Goal: Task Accomplishment & Management: Use online tool/utility

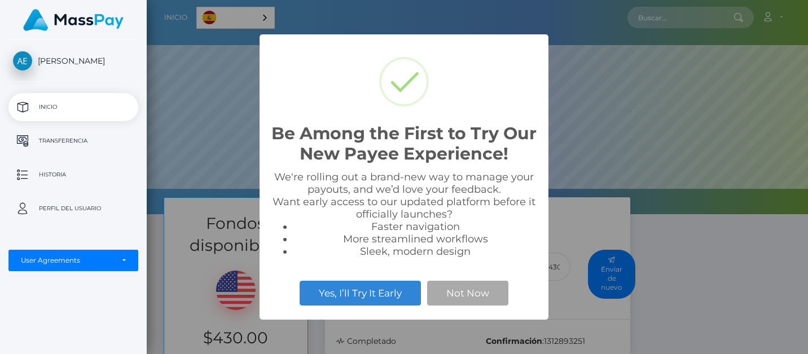
scroll to position [214, 661]
click at [447, 292] on button "Not Now" at bounding box center [467, 293] width 81 height 25
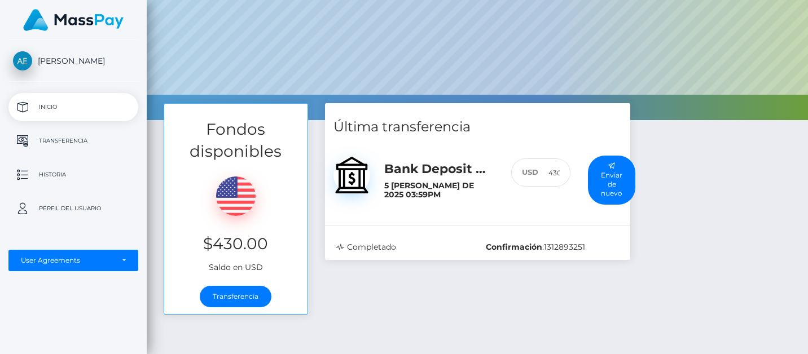
scroll to position [95, 0]
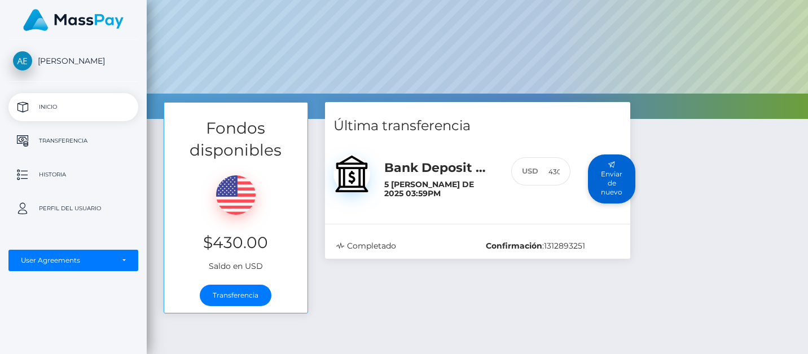
click at [606, 175] on button "Enviar de nuevo" at bounding box center [611, 179] width 47 height 49
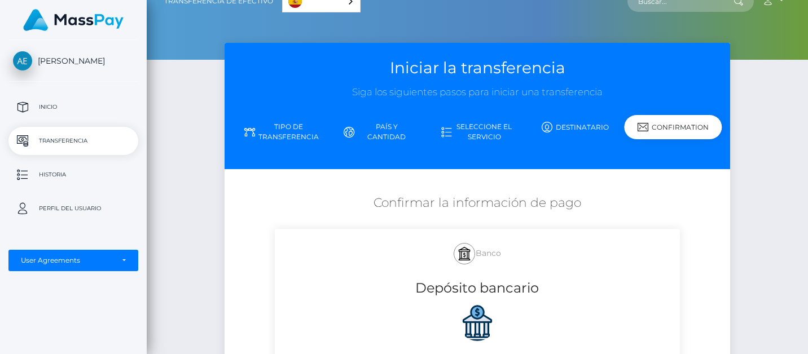
scroll to position [25, 0]
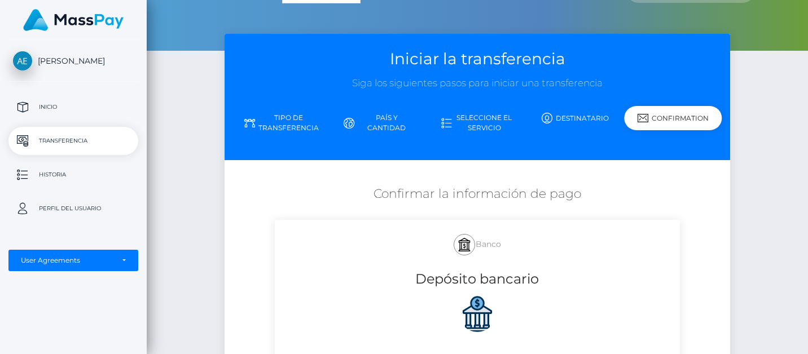
click at [63, 139] on p "Transferencia" at bounding box center [73, 141] width 121 height 17
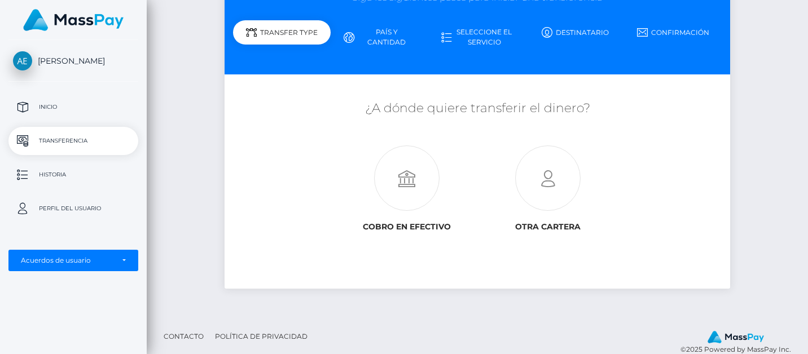
scroll to position [109, 0]
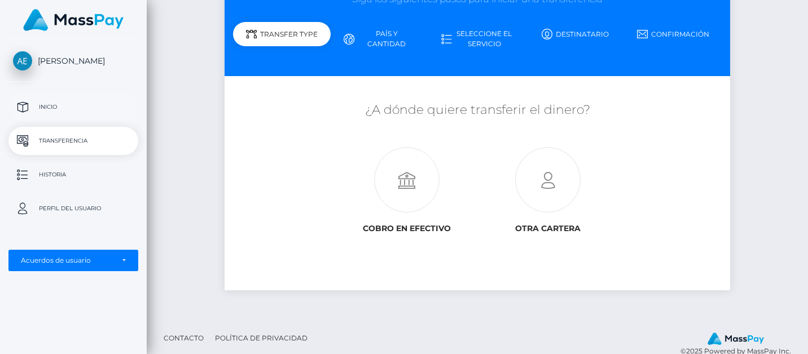
click at [35, 116] on link "Inicio" at bounding box center [73, 107] width 130 height 28
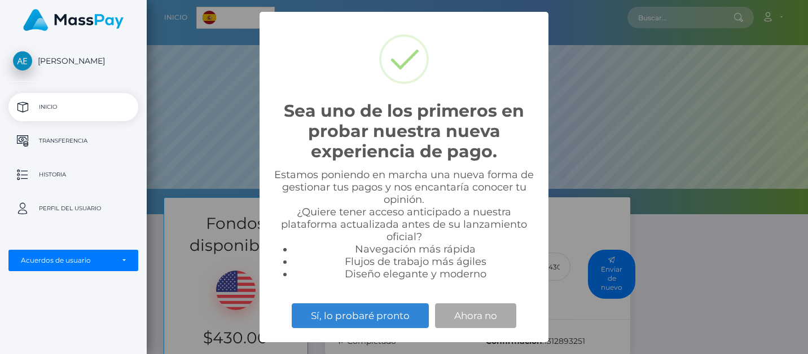
scroll to position [214, 661]
click at [466, 318] on button "Ahora no" at bounding box center [475, 315] width 81 height 25
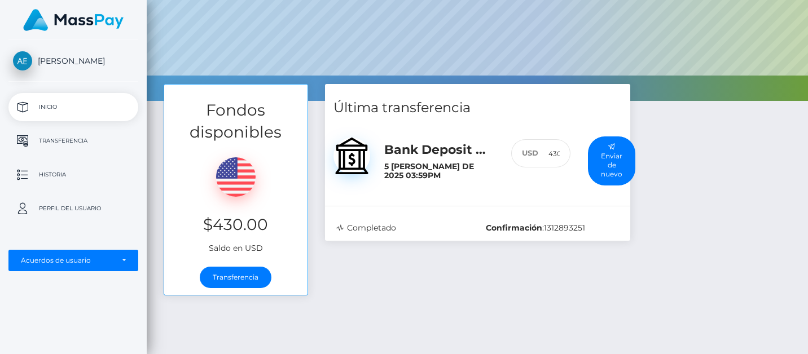
scroll to position [134, 0]
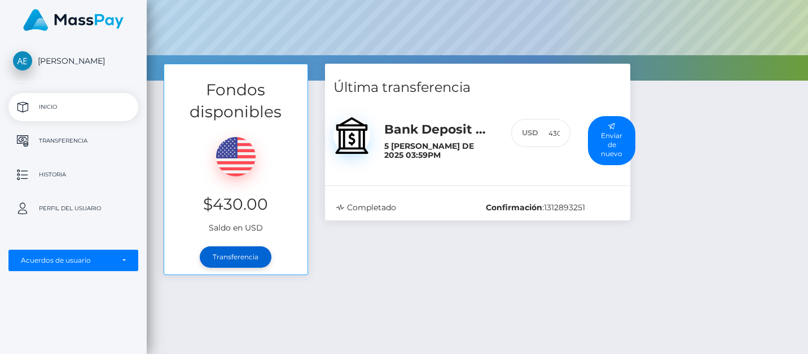
click at [227, 252] on link "Transferencia" at bounding box center [236, 256] width 72 height 21
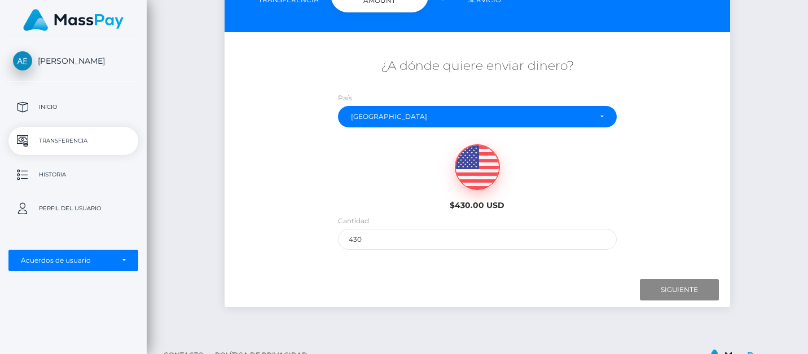
scroll to position [155, 0]
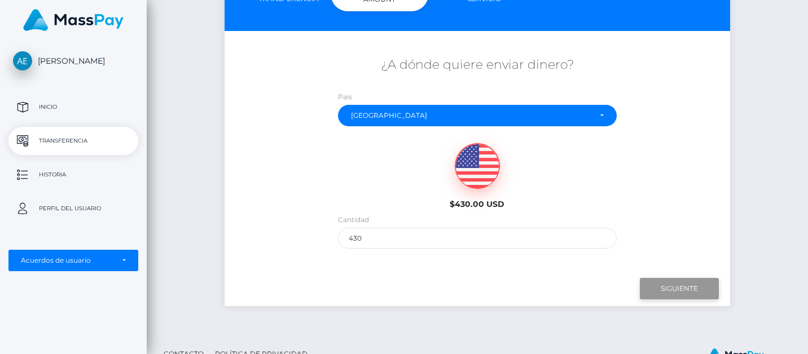
click at [679, 286] on input "Next" at bounding box center [679, 288] width 79 height 21
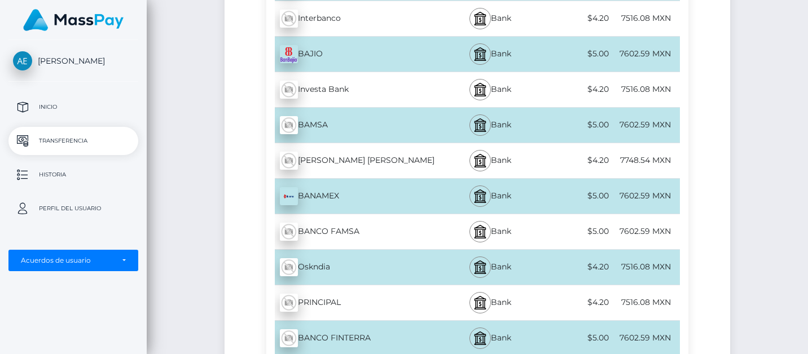
scroll to position [1081, 0]
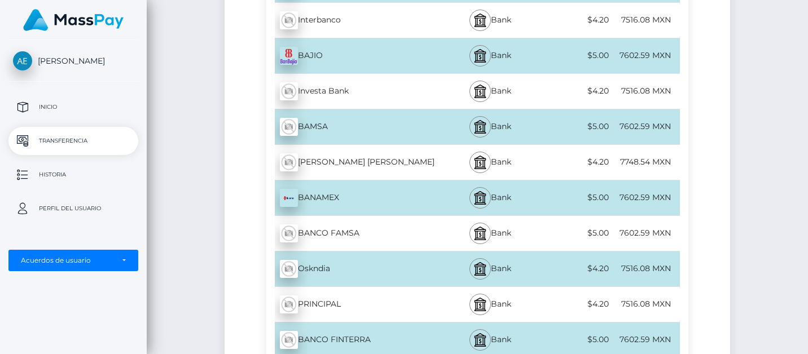
click at [638, 164] on div "7748.54 MXN" at bounding box center [645, 161] width 69 height 25
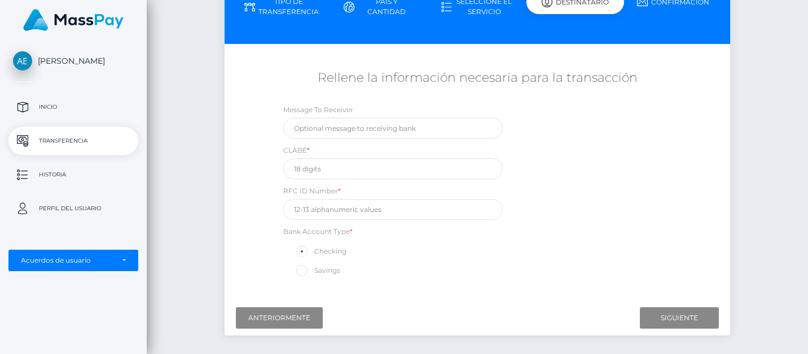
scroll to position [140, 0]
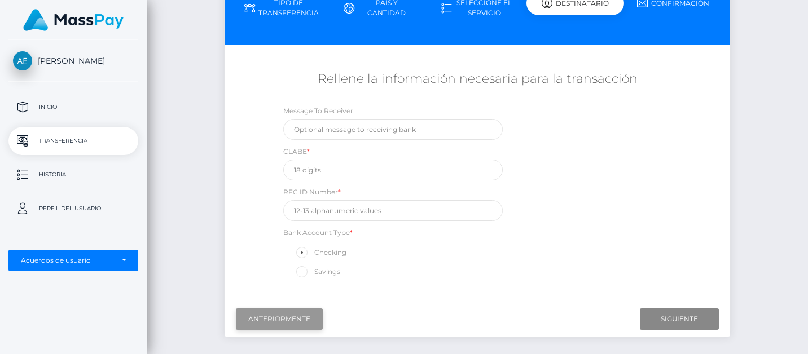
click at [296, 313] on input "Previous" at bounding box center [279, 318] width 87 height 21
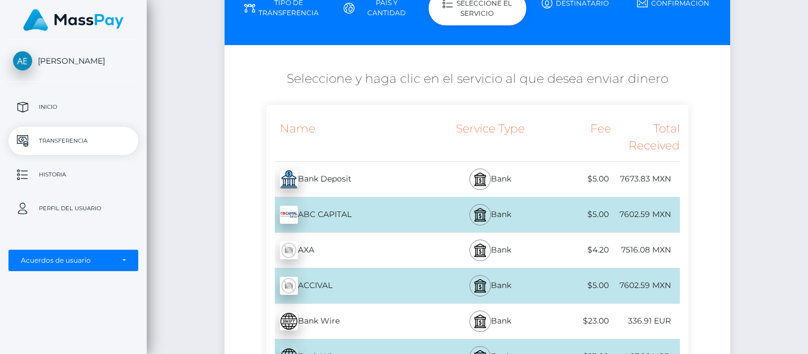
click at [630, 173] on div "7673.83 MXN" at bounding box center [645, 178] width 69 height 25
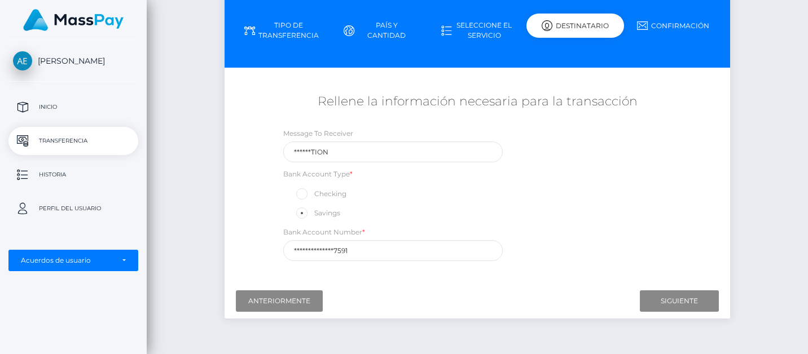
scroll to position [138, 0]
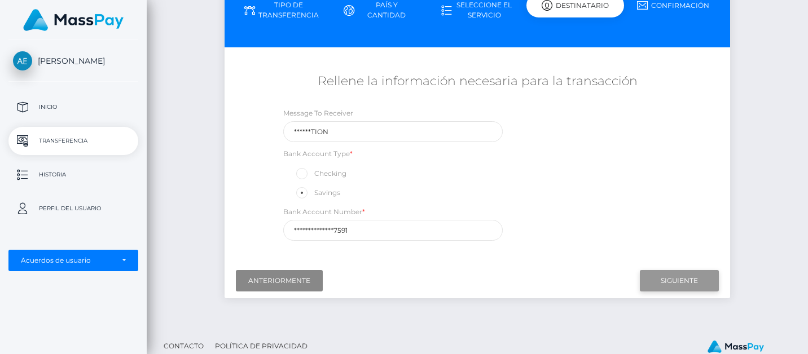
click at [685, 279] on input "Next" at bounding box center [679, 280] width 79 height 21
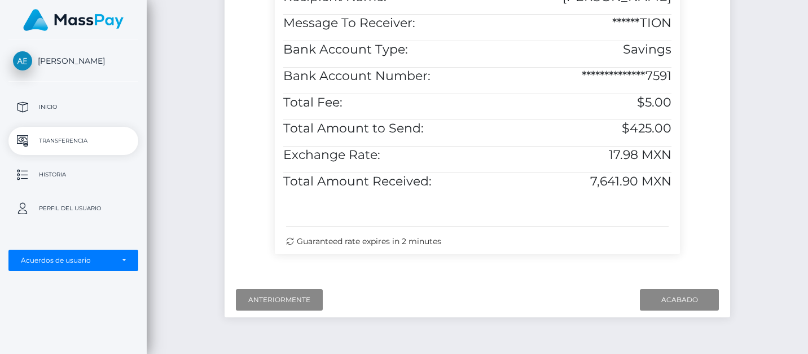
scroll to position [405, 0]
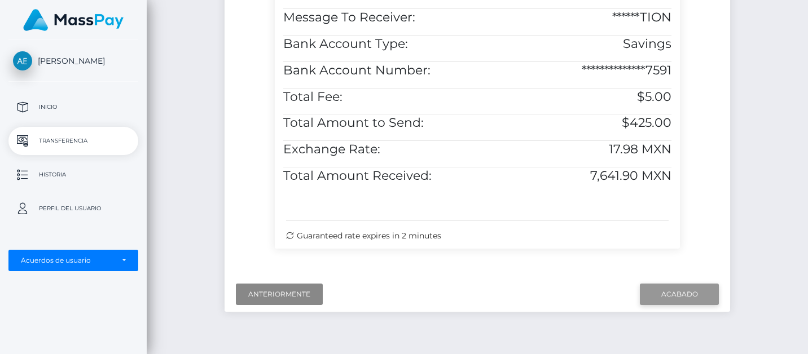
click at [676, 290] on input "Finish" at bounding box center [679, 294] width 79 height 21
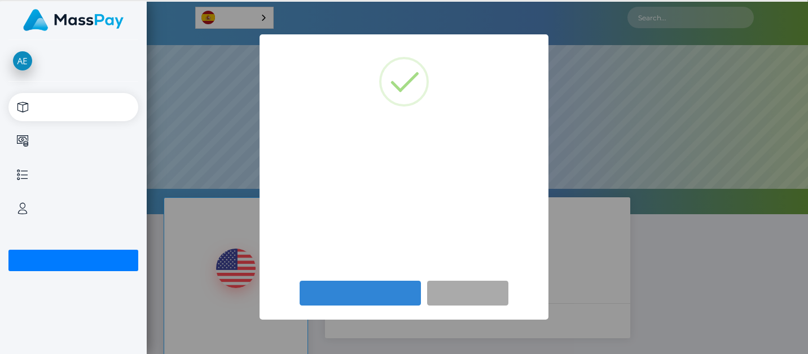
scroll to position [214, 661]
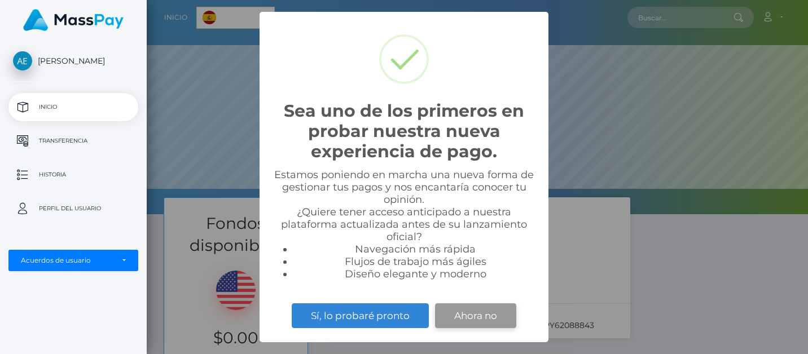
click at [475, 315] on button "Ahora no" at bounding box center [475, 315] width 81 height 25
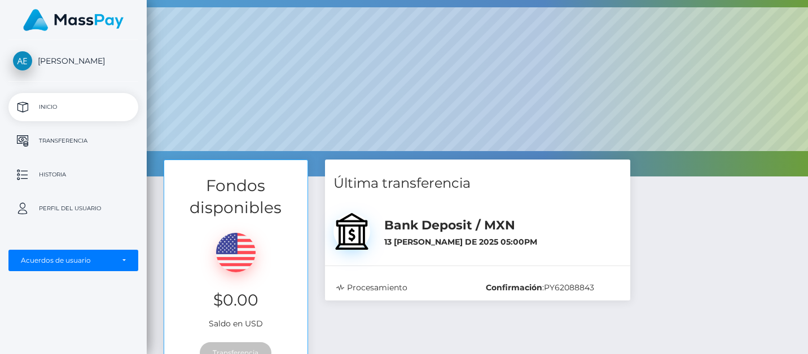
scroll to position [39, 0]
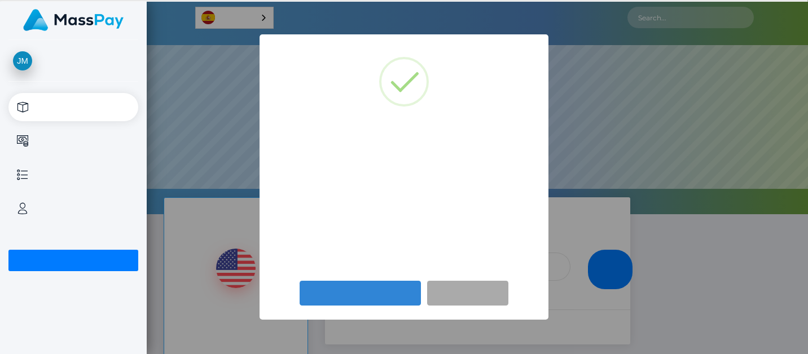
scroll to position [214, 661]
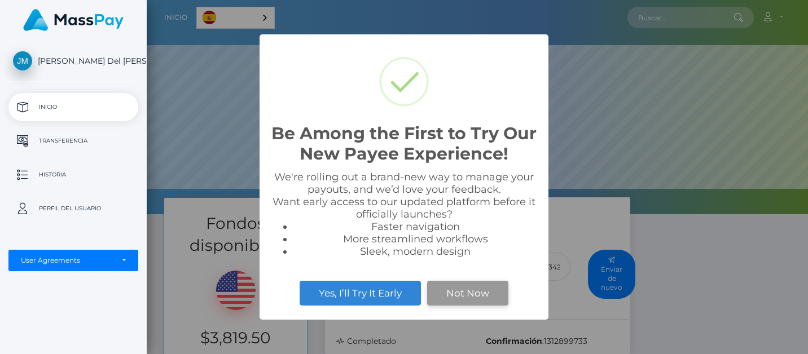
click at [461, 294] on button "Not Now" at bounding box center [467, 293] width 81 height 25
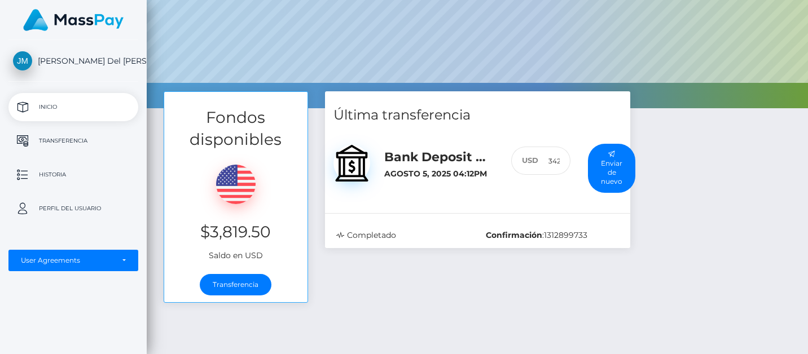
scroll to position [111, 0]
